Goal: Information Seeking & Learning: Learn about a topic

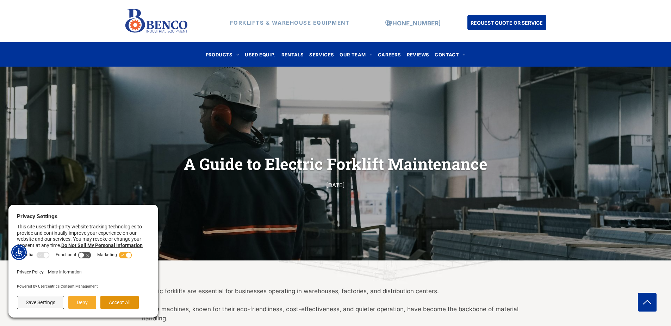
click at [112, 299] on button "Accept All" at bounding box center [119, 301] width 38 height 13
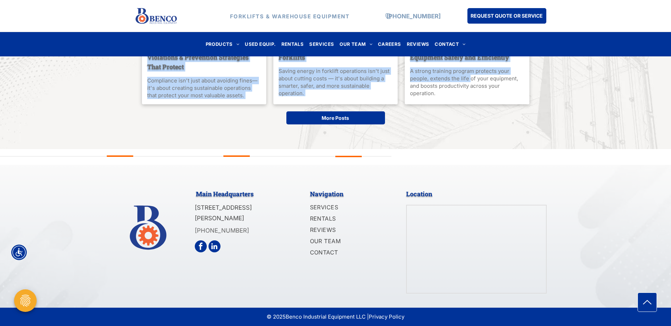
scroll to position [1857, 0]
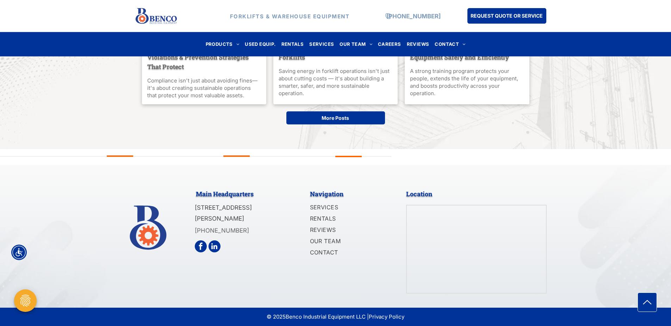
drag, startPoint x: 144, startPoint y: 105, endPoint x: 539, endPoint y: 54, distance: 398.6
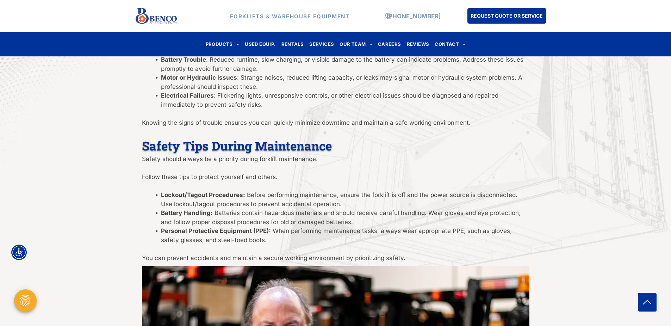
scroll to position [1012, 0]
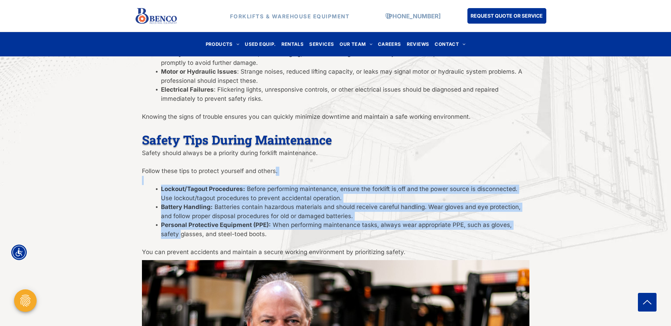
drag, startPoint x: 161, startPoint y: 235, endPoint x: 275, endPoint y: 169, distance: 132.5
click at [275, 169] on div "Weekly and Monthly Maintenance Tasks Beyond daily checks, schedule weekly and m…" at bounding box center [335, 4] width 387 height 506
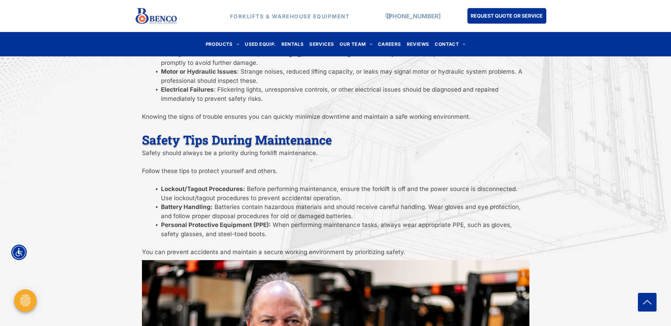
click at [256, 232] on li "Personal Protective Equipment (PPE): When performing maintenance tasks, always …" at bounding box center [345, 229] width 368 height 18
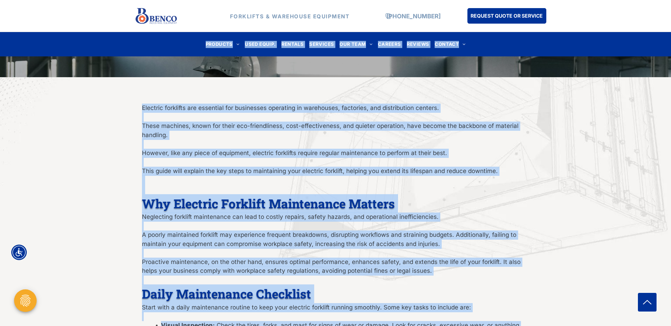
scroll to position [182, 0]
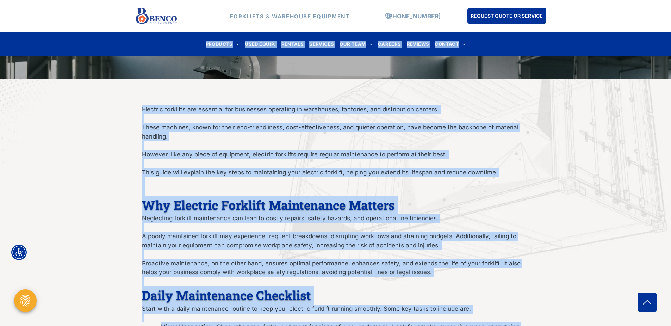
drag, startPoint x: 247, startPoint y: 234, endPoint x: 126, endPoint y: 48, distance: 222.1
copy div "PRODUCTS FORKLIFTS HYUNDAI FORKLIFTS HANGCHA FORKLIFTS SKYJACK SCISSOR LIFTS TA…"
